Goal: Task Accomplishment & Management: Use online tool/utility

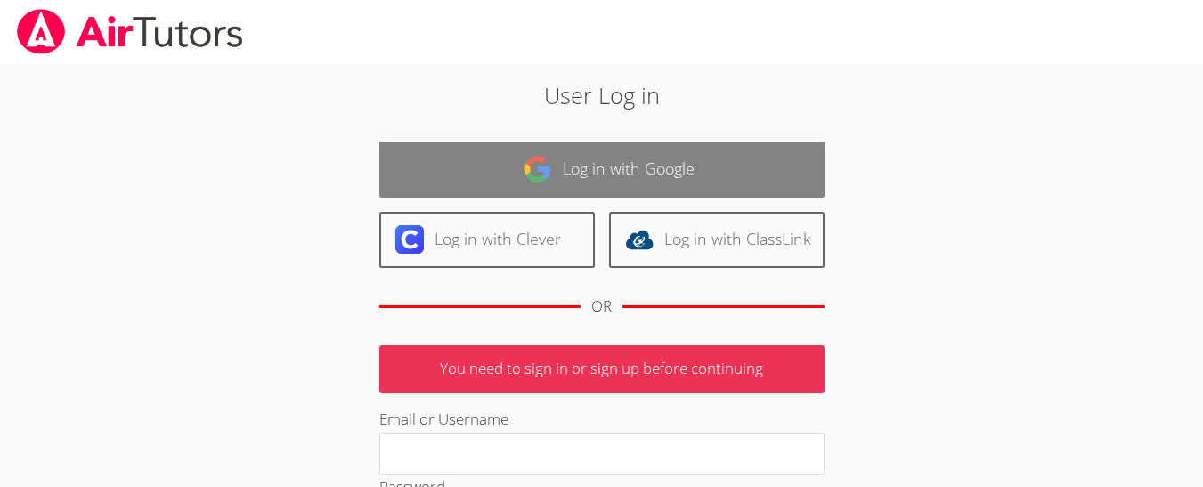
click at [705, 157] on link "Log in with Google" at bounding box center [601, 170] width 445 height 56
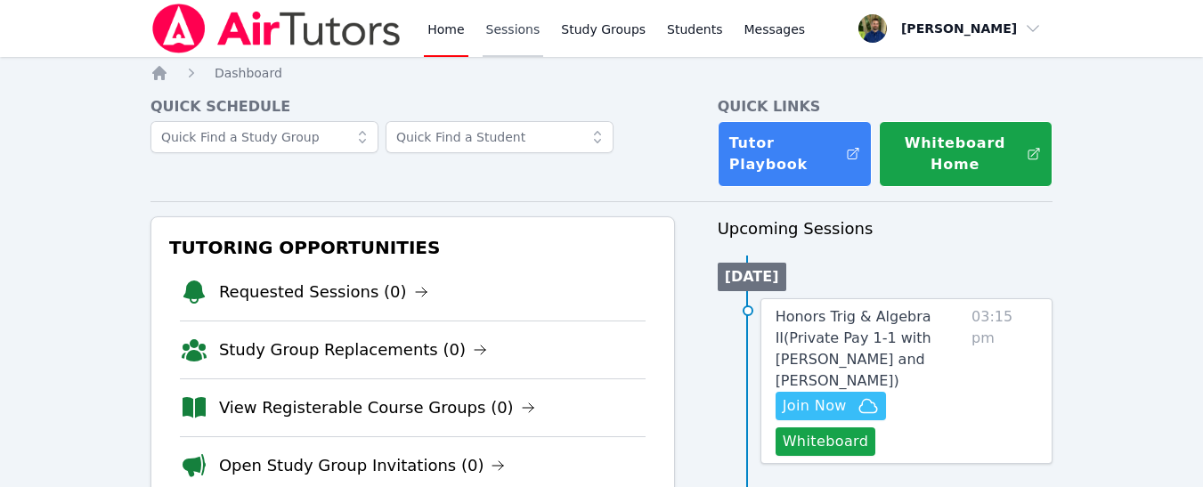
click at [491, 21] on link "Sessions" at bounding box center [513, 28] width 61 height 57
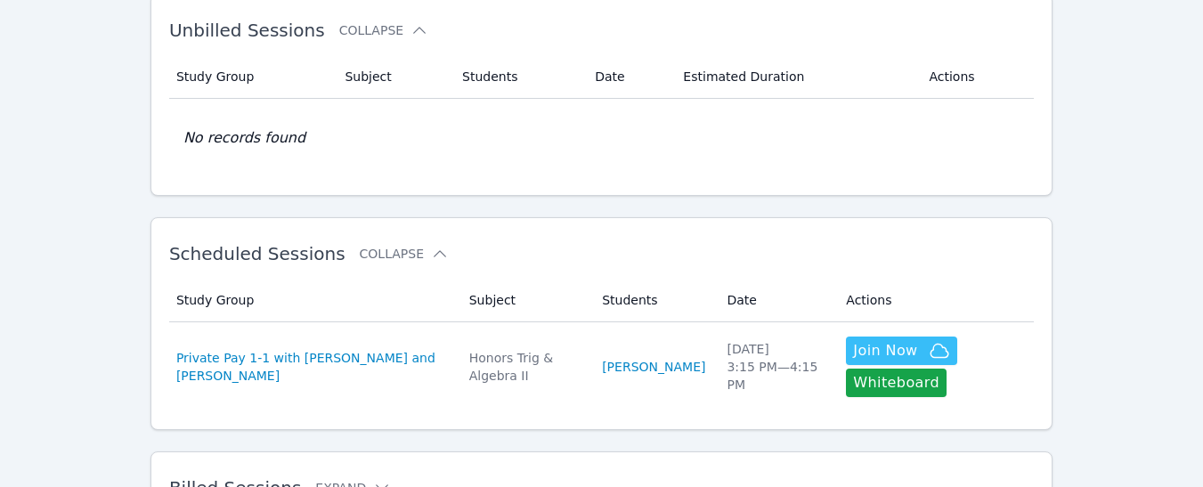
scroll to position [103, 0]
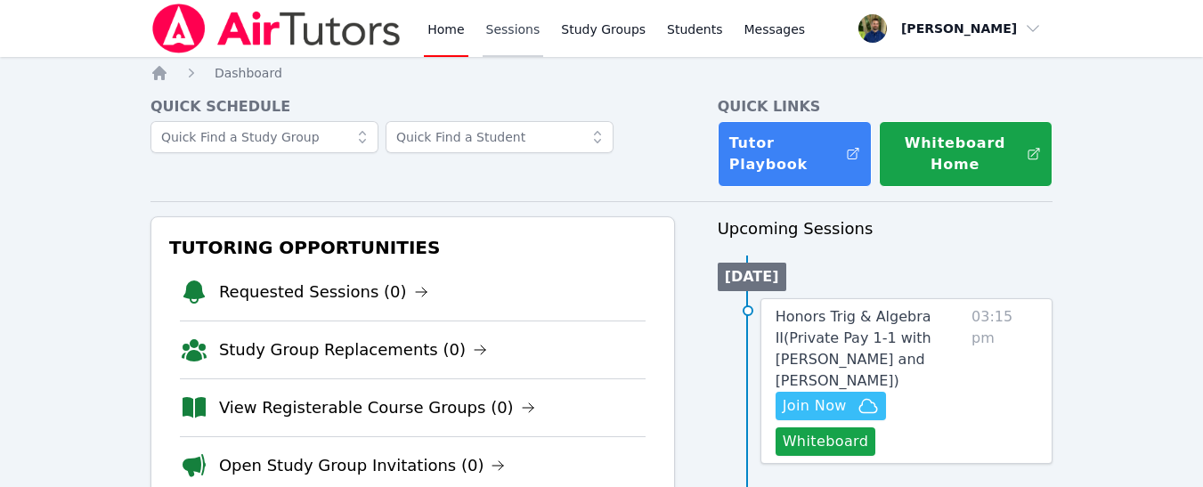
click at [503, 26] on link "Sessions" at bounding box center [513, 28] width 61 height 57
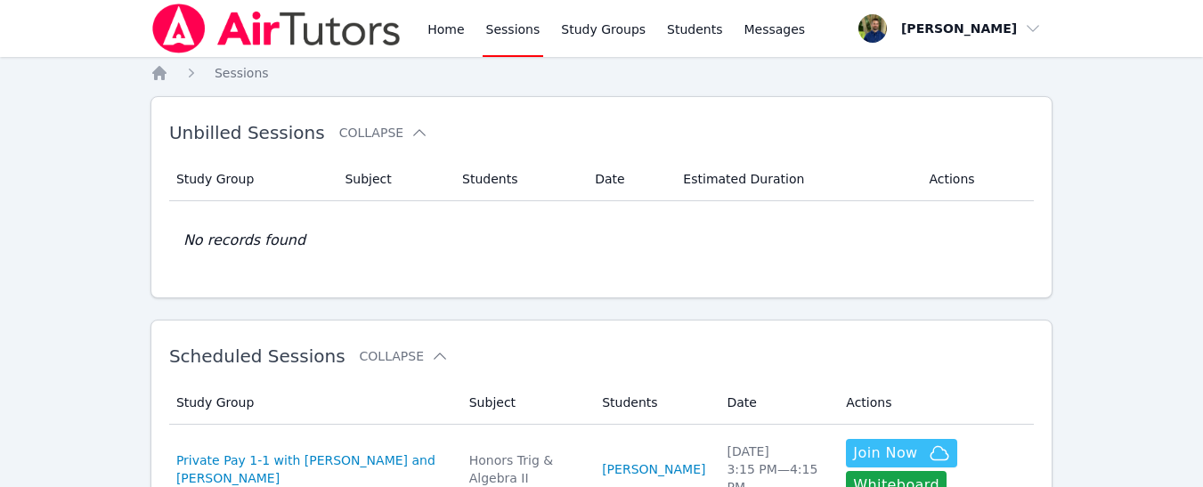
click at [634, 318] on div "Home Sessions Unbilled Sessions Collapse Study Group Subject Students Date Esti…" at bounding box center [601, 381] width 902 height 634
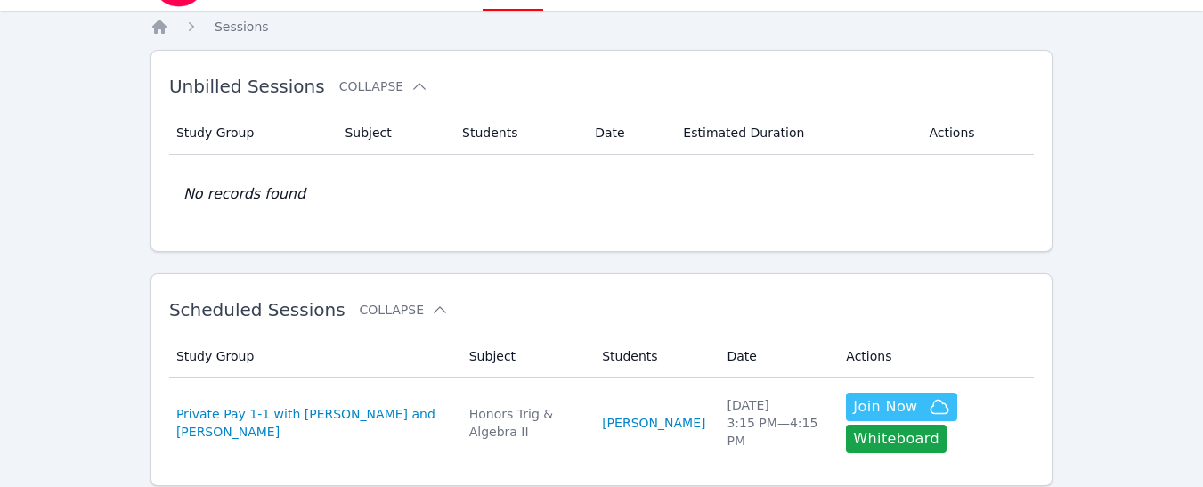
scroll to position [79, 0]
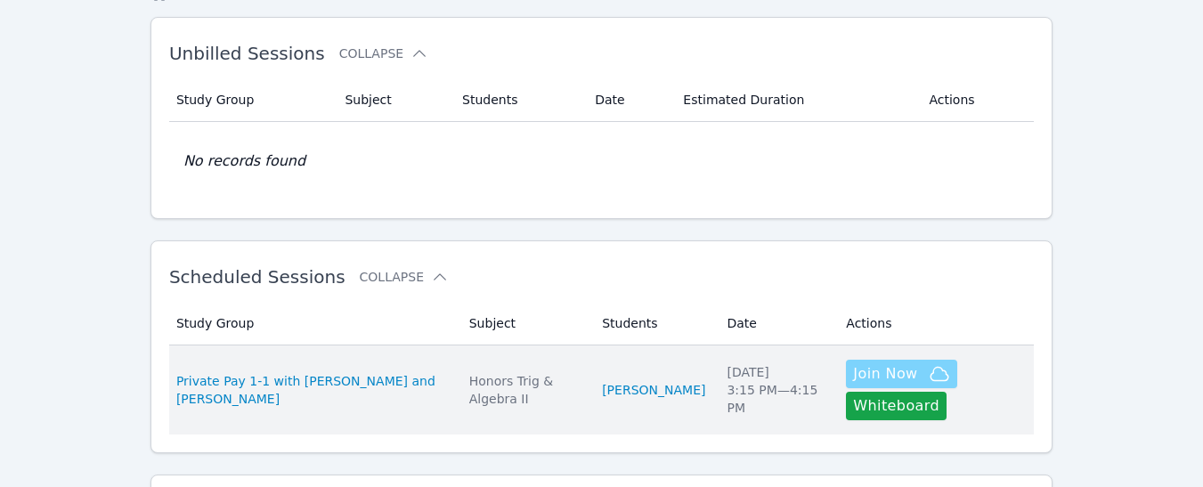
click at [853, 375] on span "Join Now" at bounding box center [885, 373] width 64 height 21
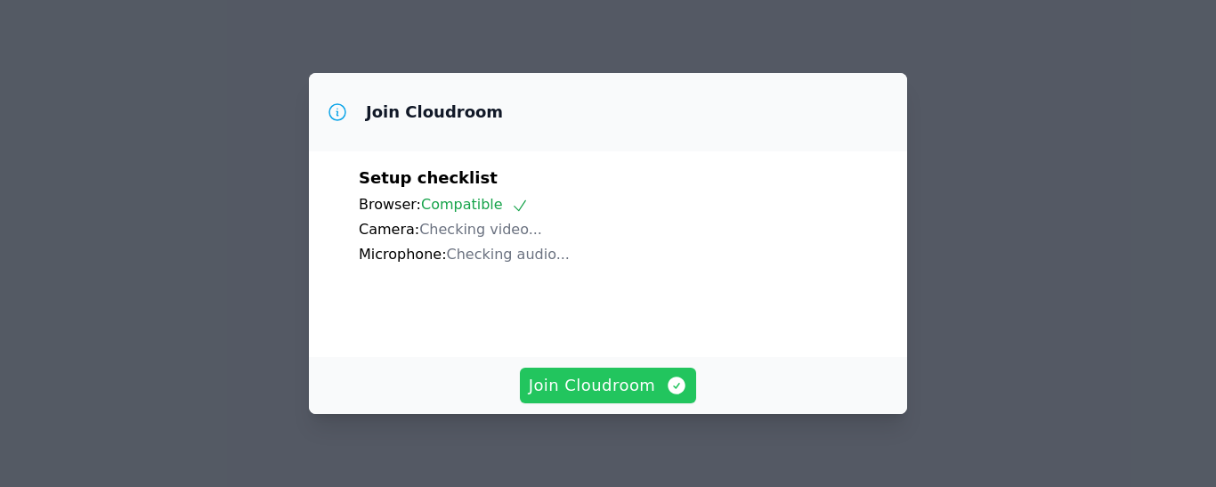
click at [666, 393] on icon "button" at bounding box center [676, 385] width 21 height 21
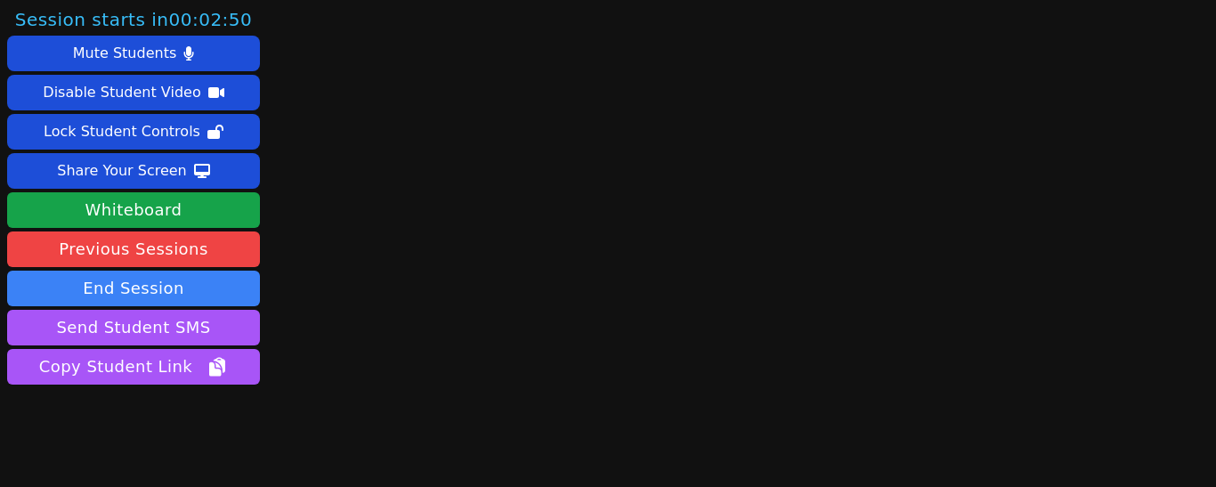
scroll to position [51, 0]
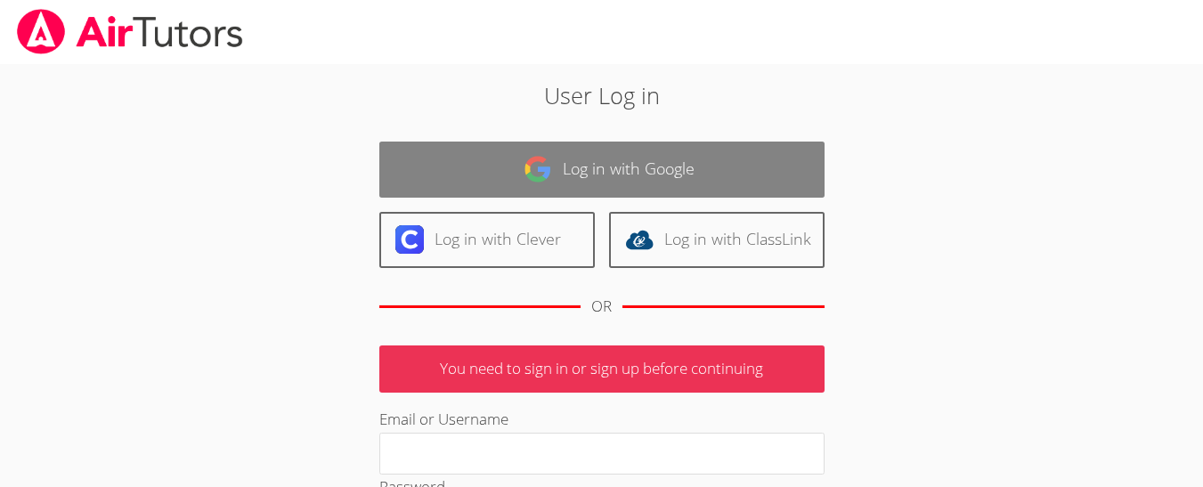
click at [702, 151] on link "Log in with Google" at bounding box center [601, 170] width 445 height 56
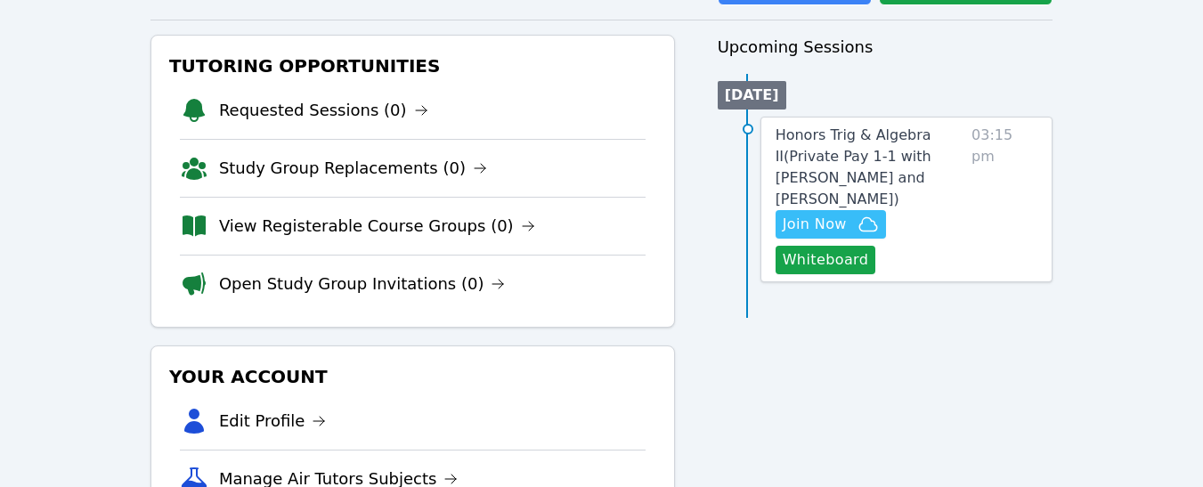
scroll to position [196, 0]
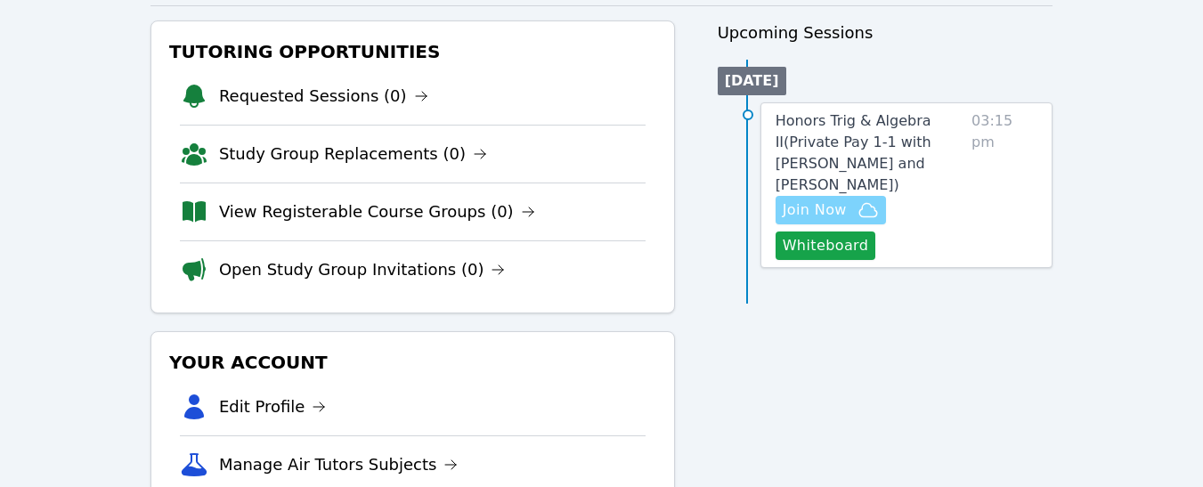
click at [838, 199] on span "Join Now" at bounding box center [815, 209] width 64 height 21
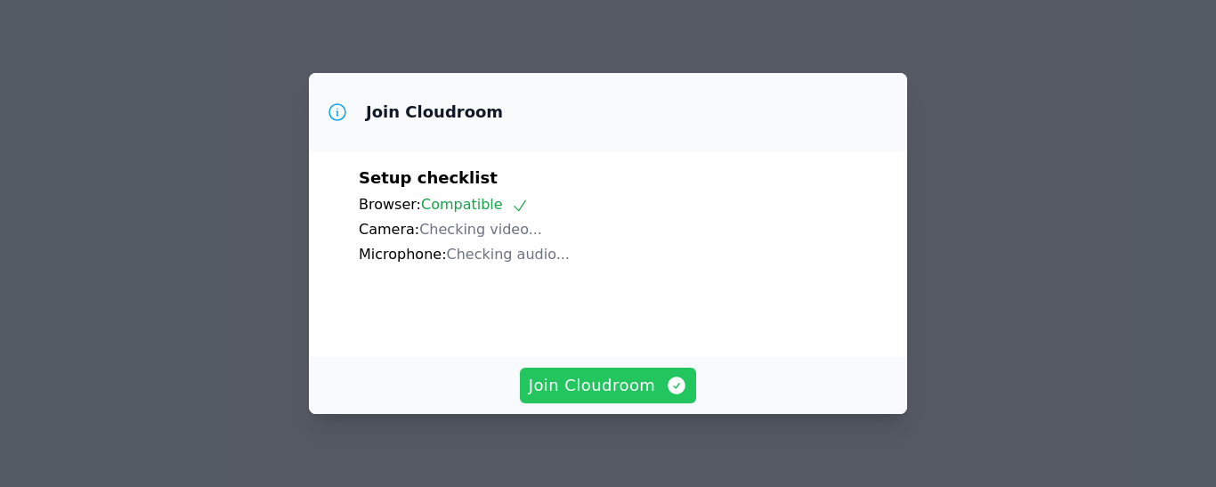
click at [627, 385] on span "Join Cloudroom" at bounding box center [608, 385] width 159 height 25
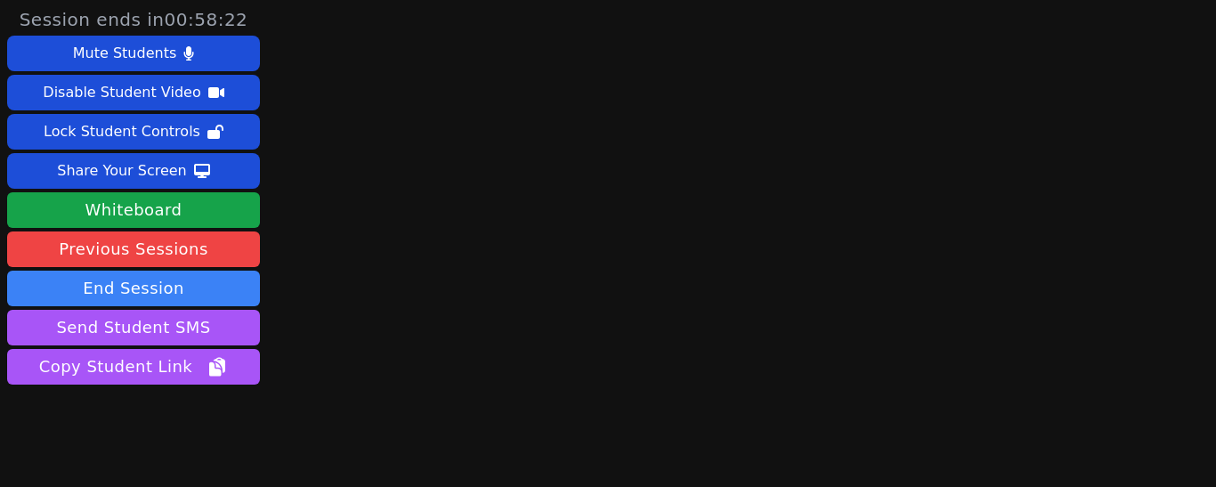
click at [1164, 349] on div "Session ends in 00:58:22 Mute Students Disable Student Video Lock Student Contr…" at bounding box center [608, 243] width 1216 height 487
